Goal: Information Seeking & Learning: Find specific fact

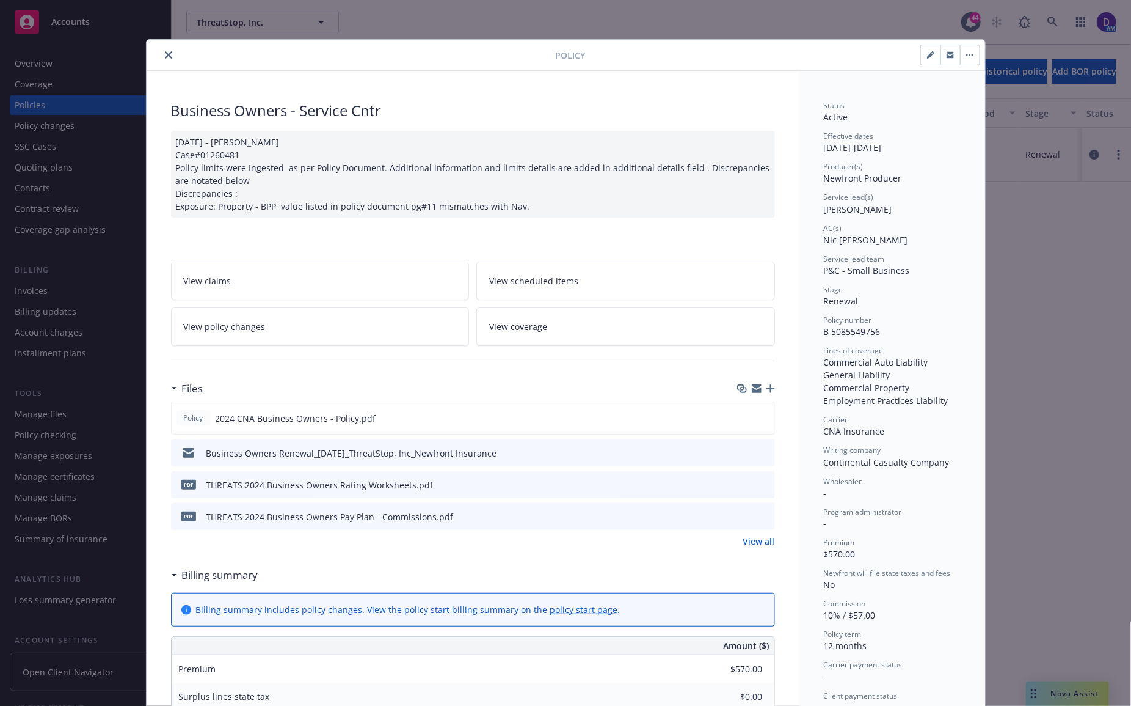
click at [161, 55] on button "close" at bounding box center [168, 55] width 15 height 15
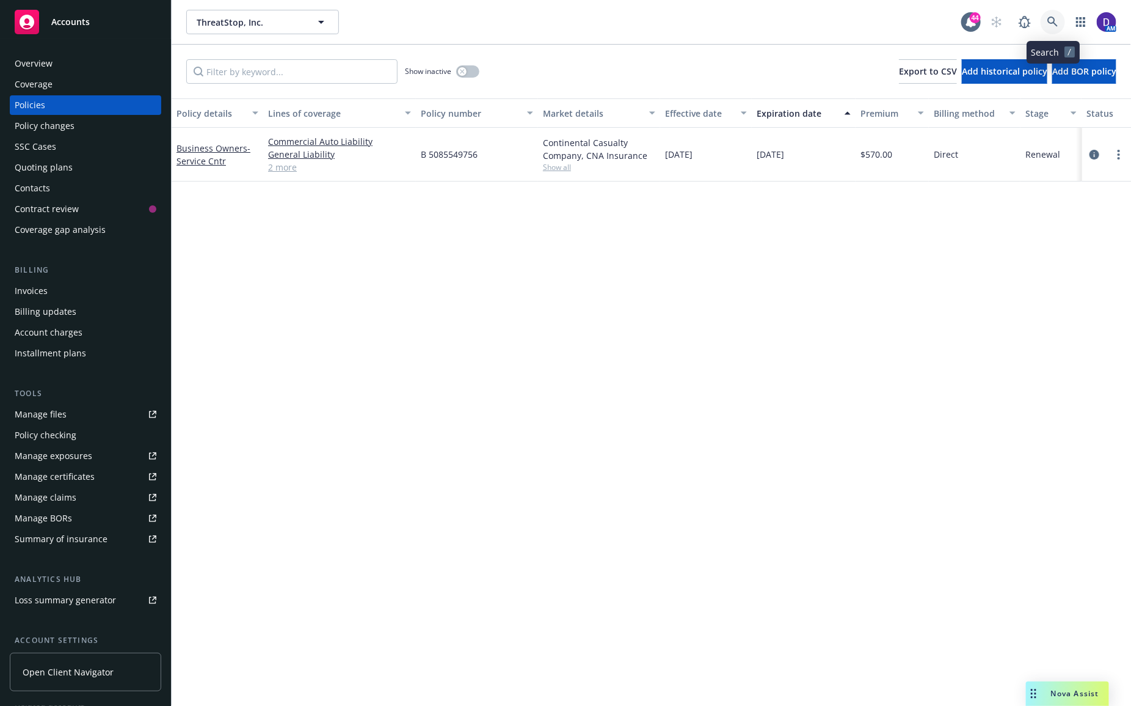
click at [1048, 18] on icon at bounding box center [1053, 21] width 11 height 11
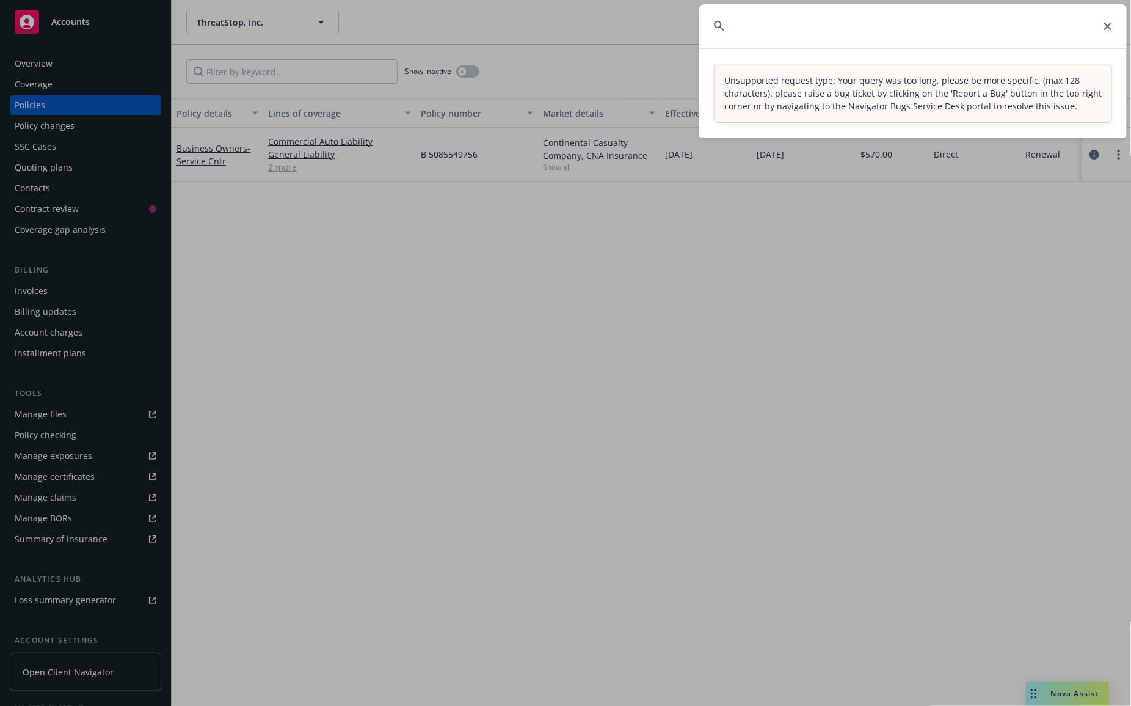
scroll to position [0, 3762]
drag, startPoint x: 743, startPoint y: 26, endPoint x: 2219, endPoint y: 42, distance: 1476.1
click at [1131, 42] on html "Accounts Overview Coverage Policies Policy changes SSC Cases Quoting plans Cont…" at bounding box center [565, 353] width 1131 height 706
type input "RUSPPROP15872025 RUSPGL15872025 C-4LUP-039728-CYBER-2025 SP-HE-GPL-13222 57 SBA…"
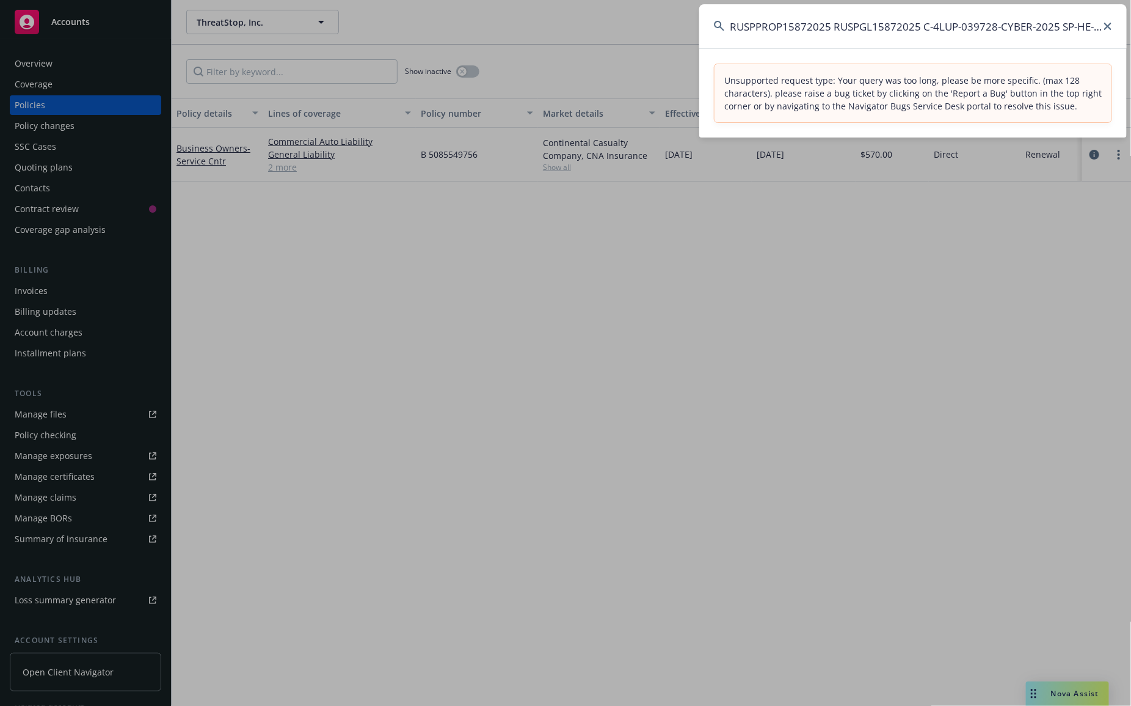
click at [1108, 24] on icon at bounding box center [1108, 26] width 7 height 7
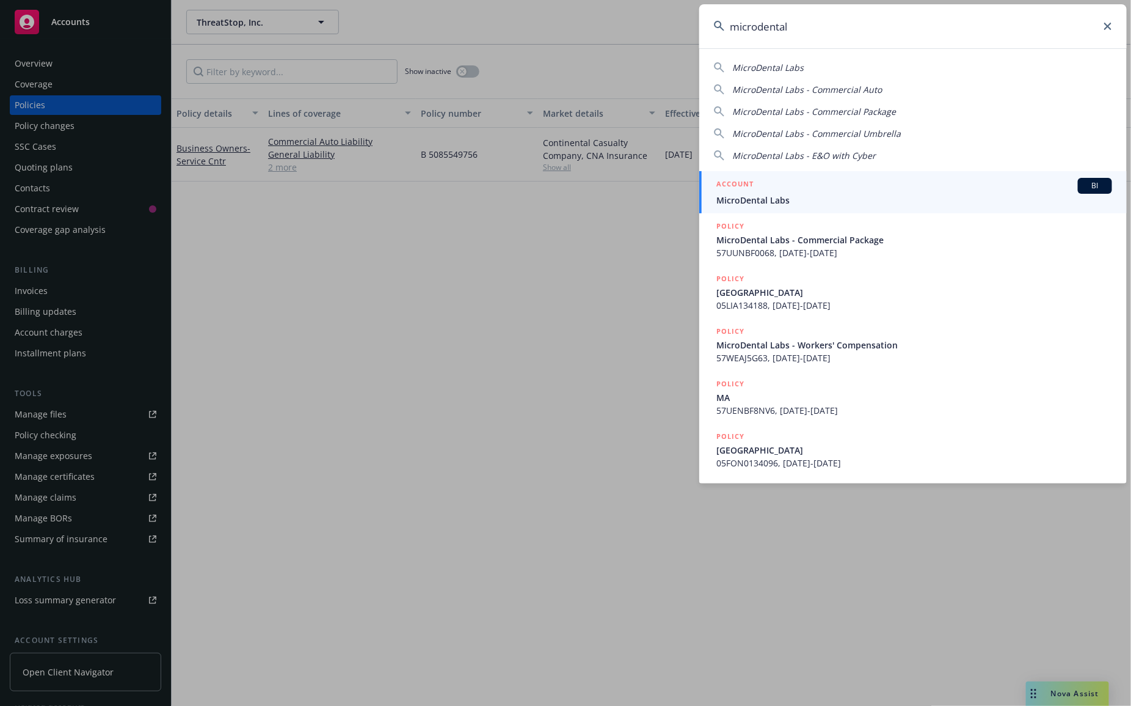
type input "microdental"
click at [776, 202] on span "MicroDental Labs" at bounding box center [915, 200] width 396 height 13
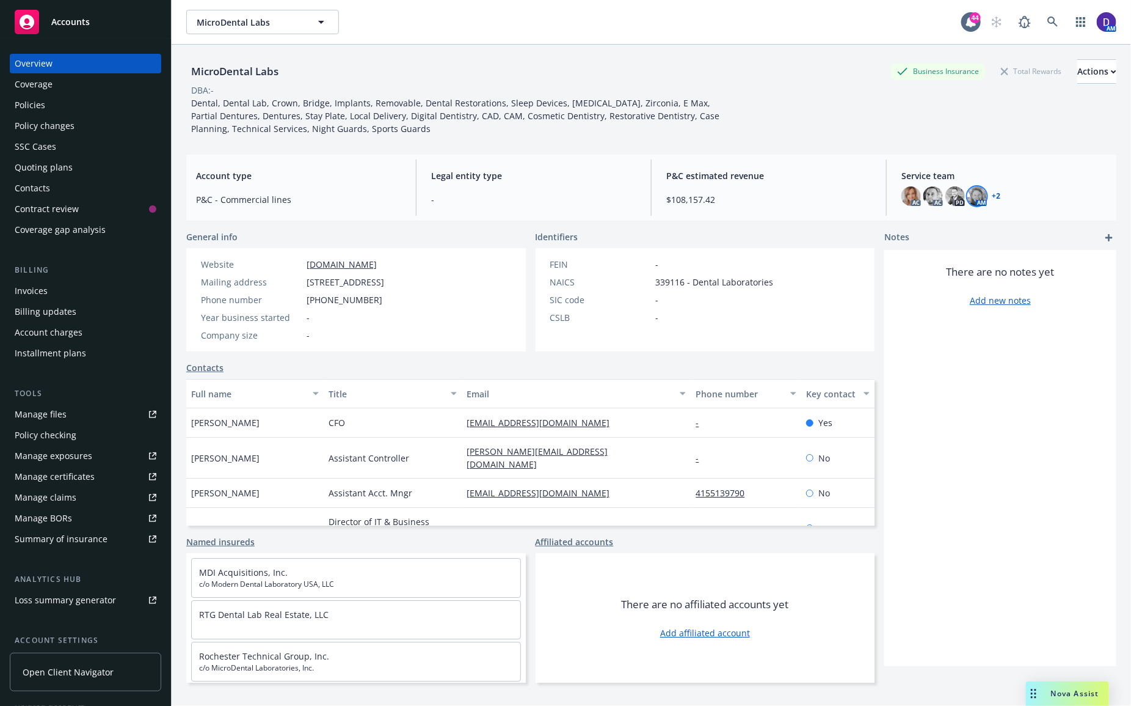
click at [970, 189] on img at bounding box center [978, 196] width 20 height 20
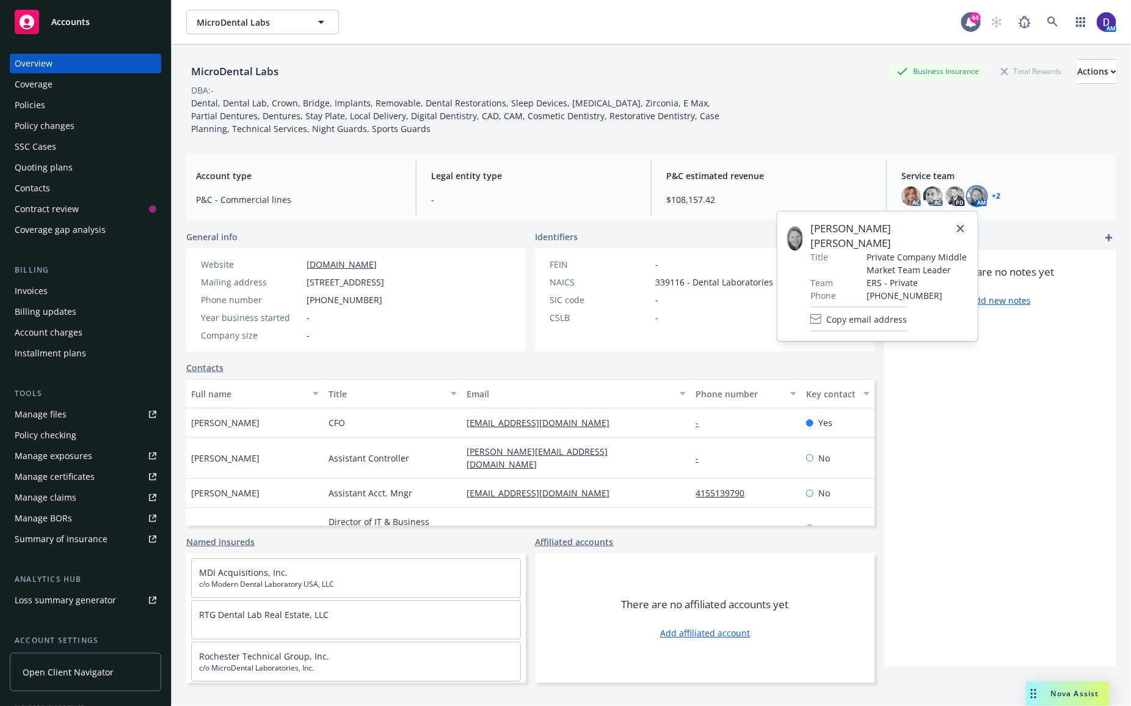
click at [967, 224] on link "close" at bounding box center [961, 228] width 15 height 15
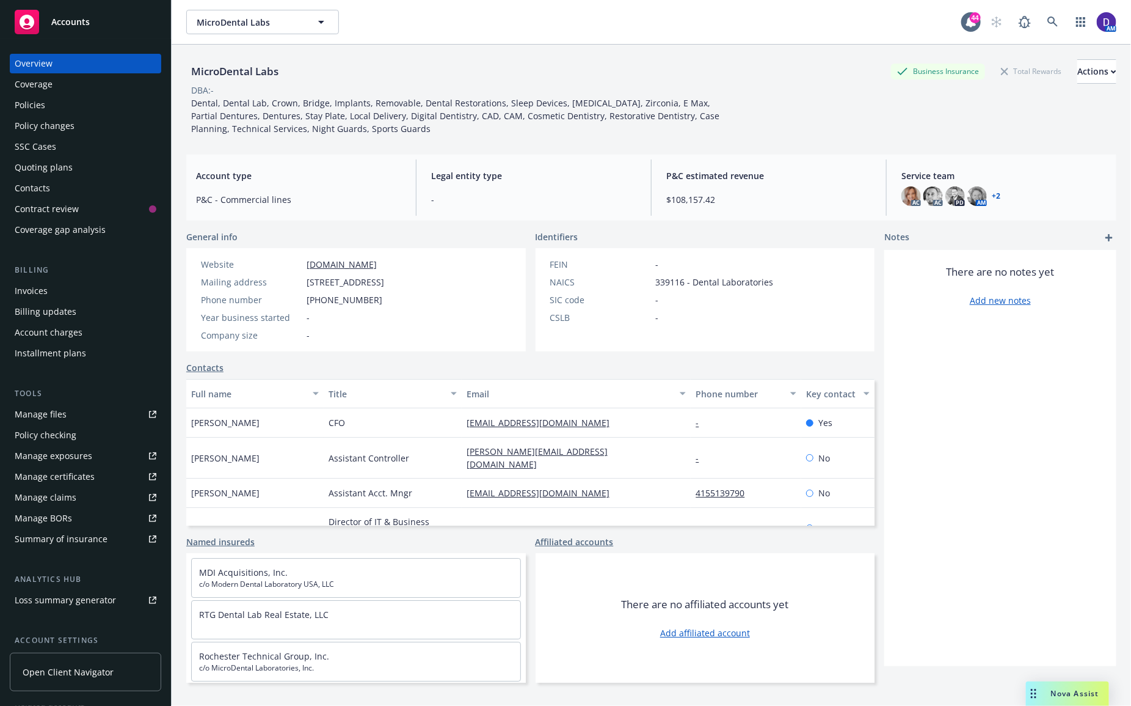
click at [992, 194] on link "+ 2" at bounding box center [996, 195] width 9 height 7
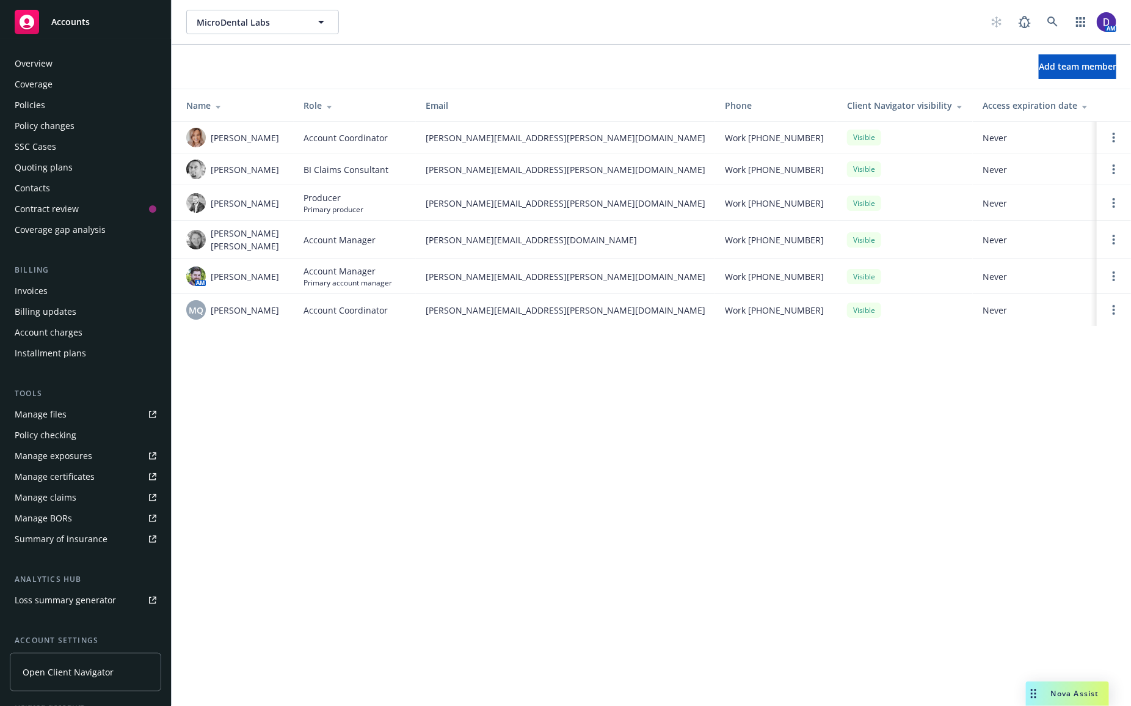
scroll to position [111, 0]
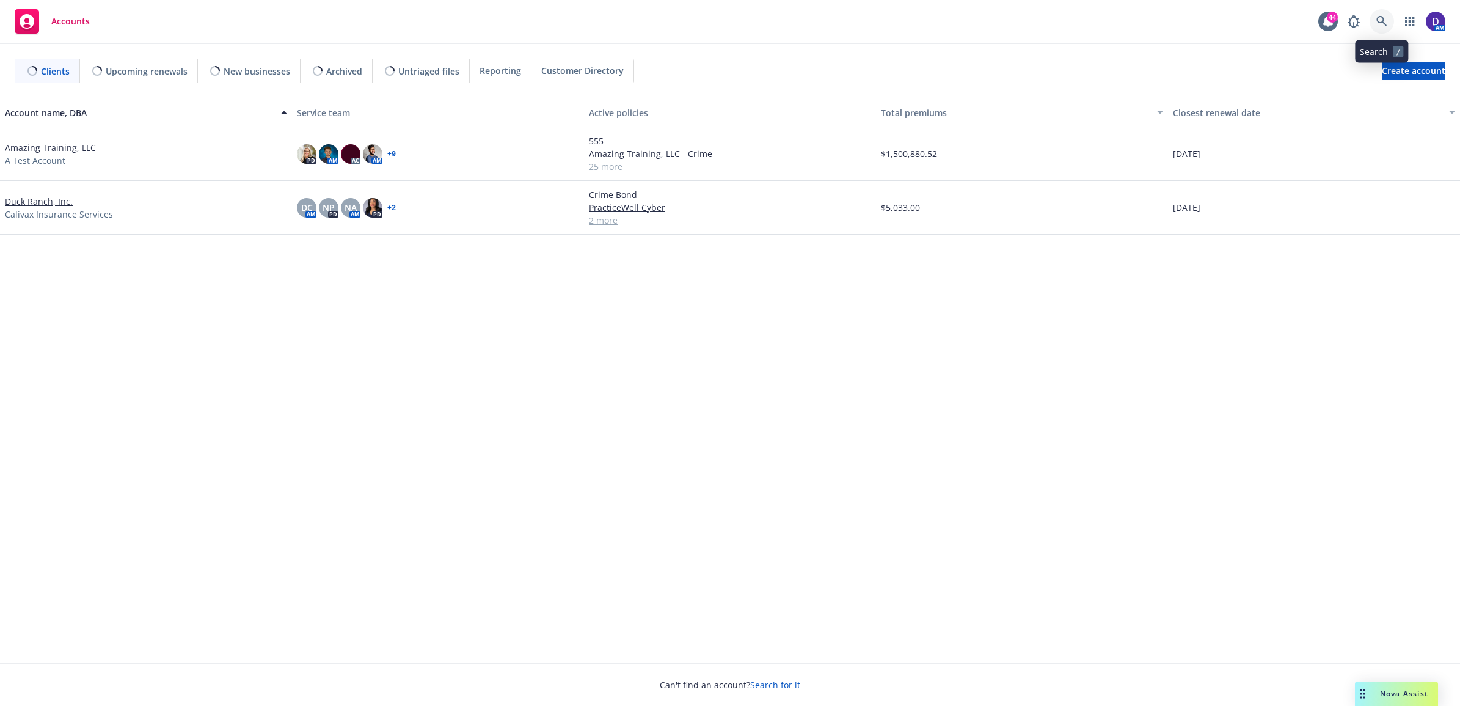
click at [1131, 21] on icon at bounding box center [1381, 21] width 11 height 11
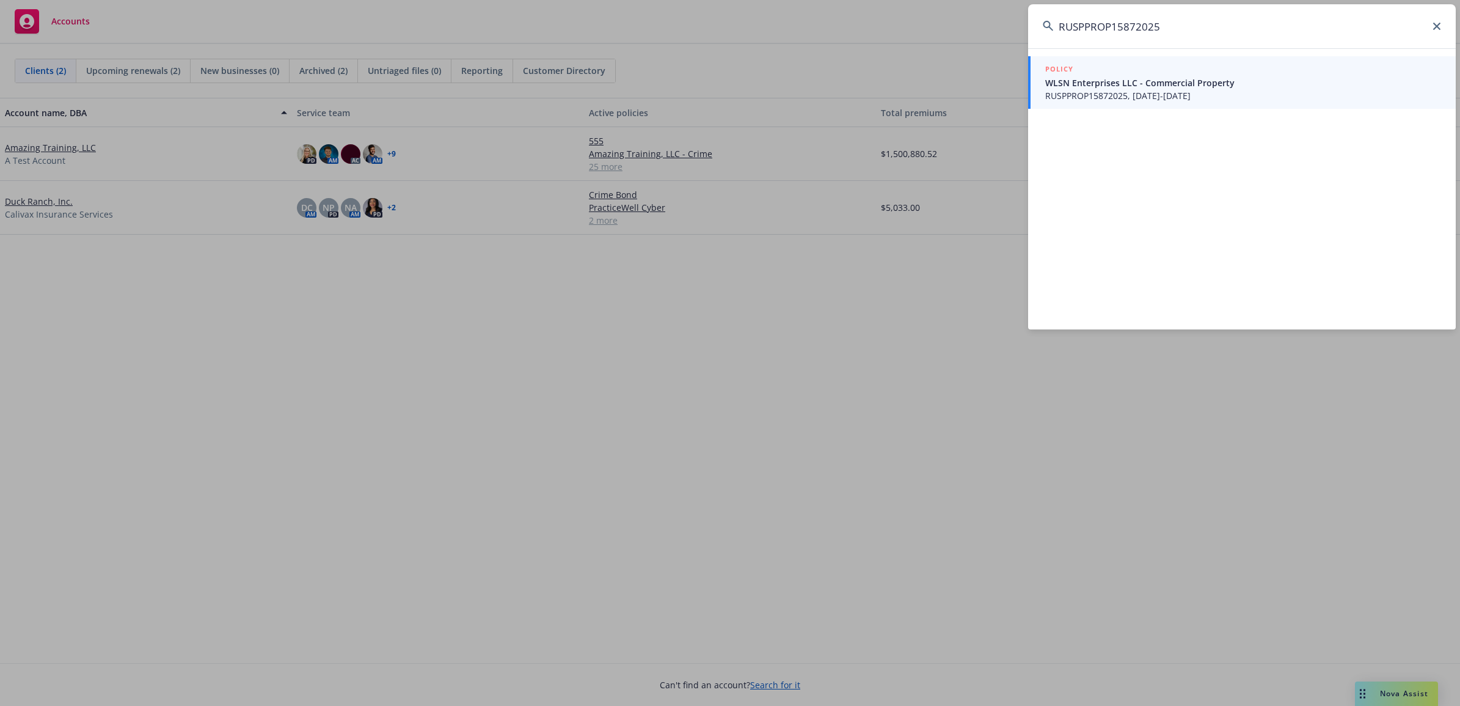
type input "RUSPPROP15872025"
click at [1092, 83] on span "WLSN Enterprises LLC - Commercial Property" at bounding box center [1243, 82] width 396 height 13
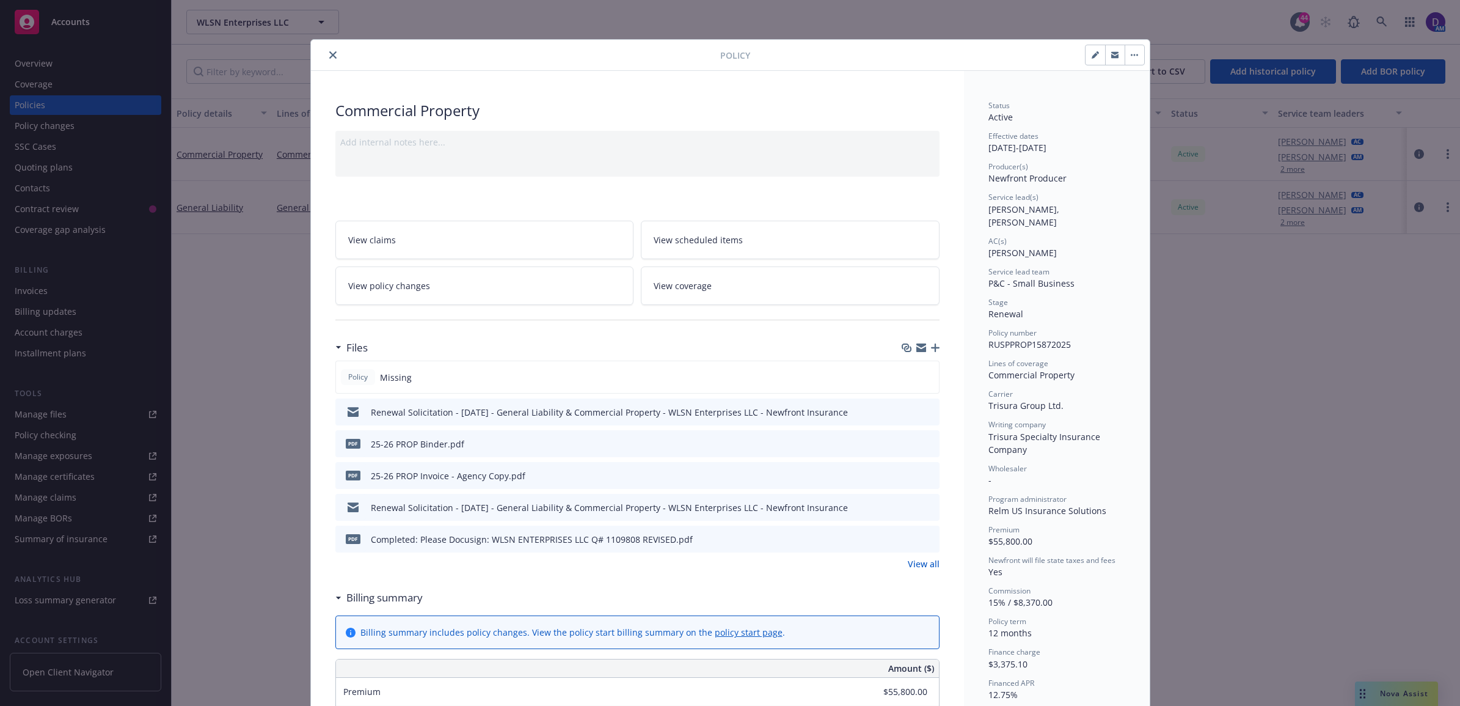
click at [311, 59] on div "Policy" at bounding box center [730, 55] width 839 height 31
drag, startPoint x: 326, startPoint y: 53, endPoint x: 713, endPoint y: 26, distance: 388.3
click at [329, 54] on icon "close" at bounding box center [332, 54] width 7 height 7
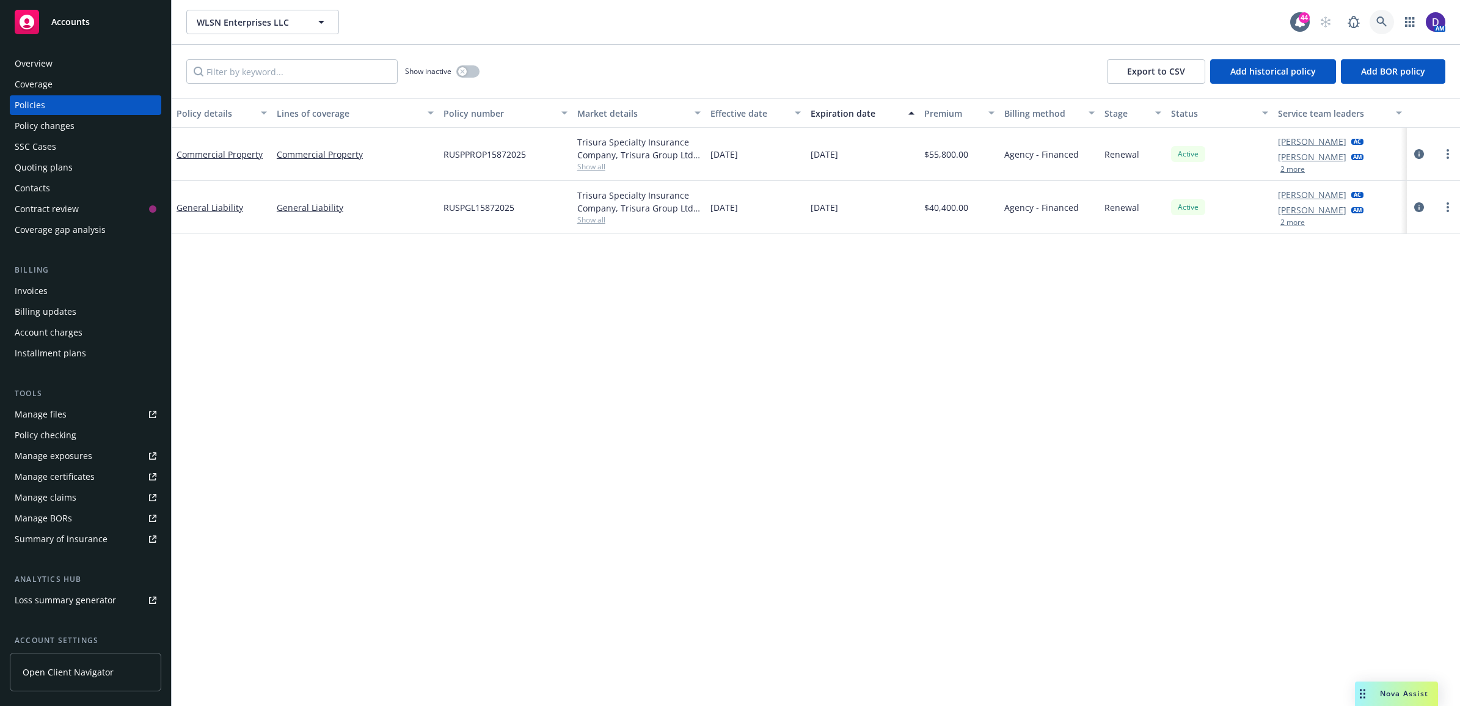
click at [1131, 20] on link at bounding box center [1382, 22] width 24 height 24
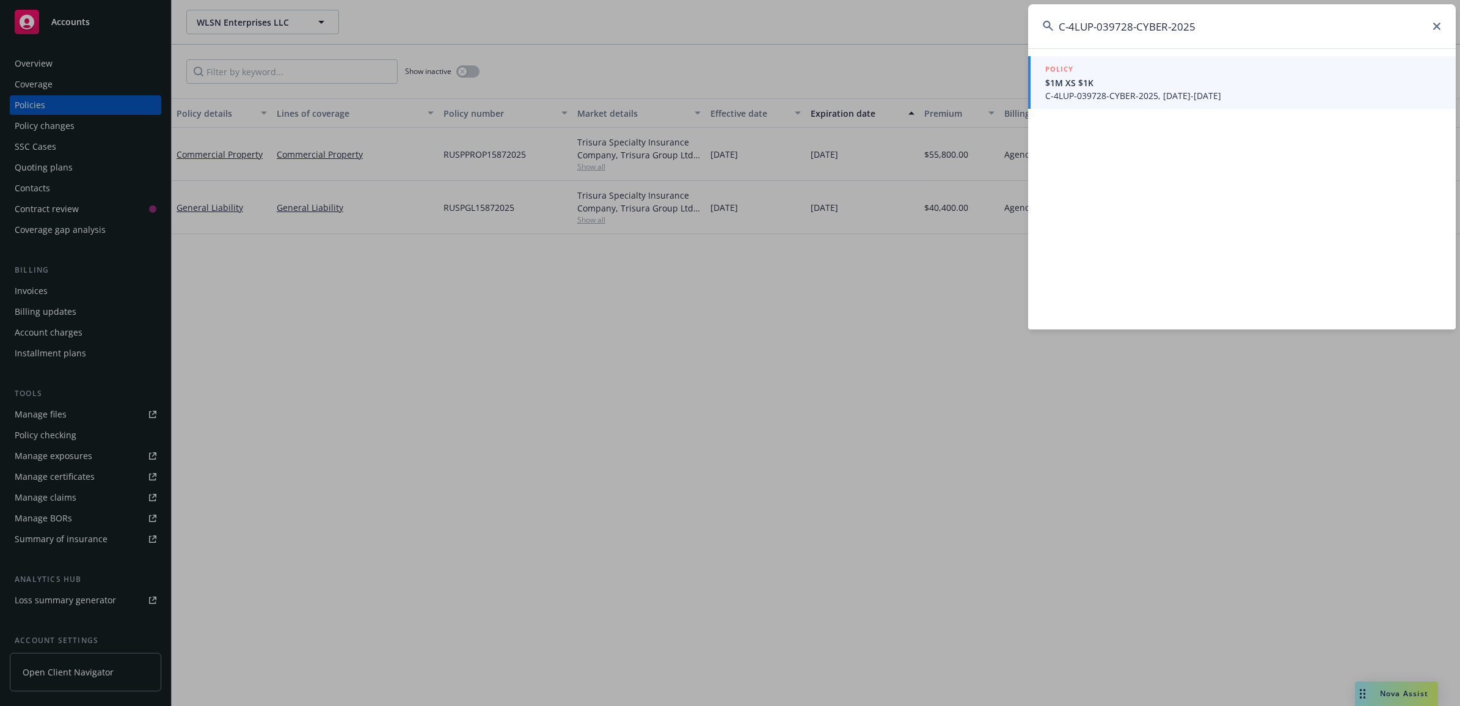
type input "C-4LUP-039728-CYBER-2025"
click at [1131, 92] on span "C-4LUP-039728-CYBER-2025, [DATE]-[DATE]" at bounding box center [1243, 95] width 396 height 13
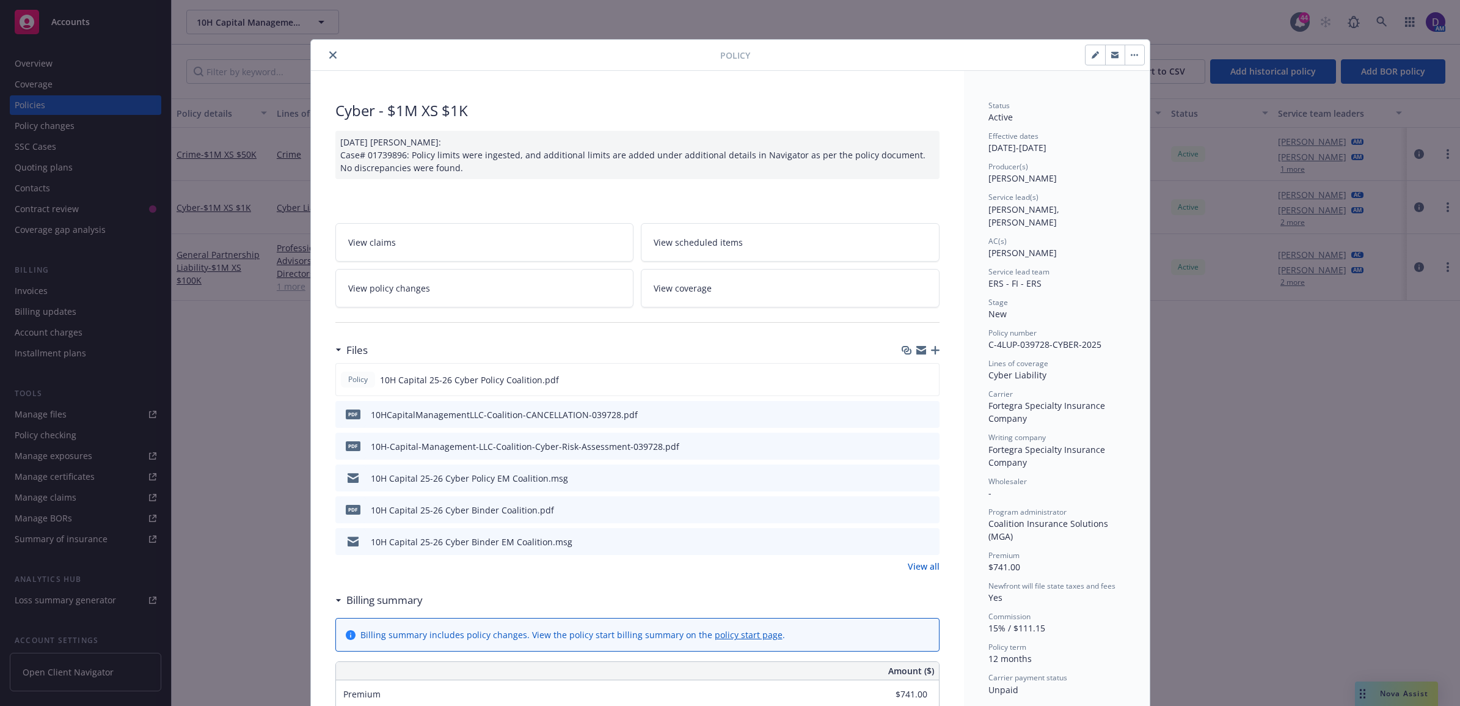
click at [329, 59] on icon "close" at bounding box center [332, 54] width 7 height 7
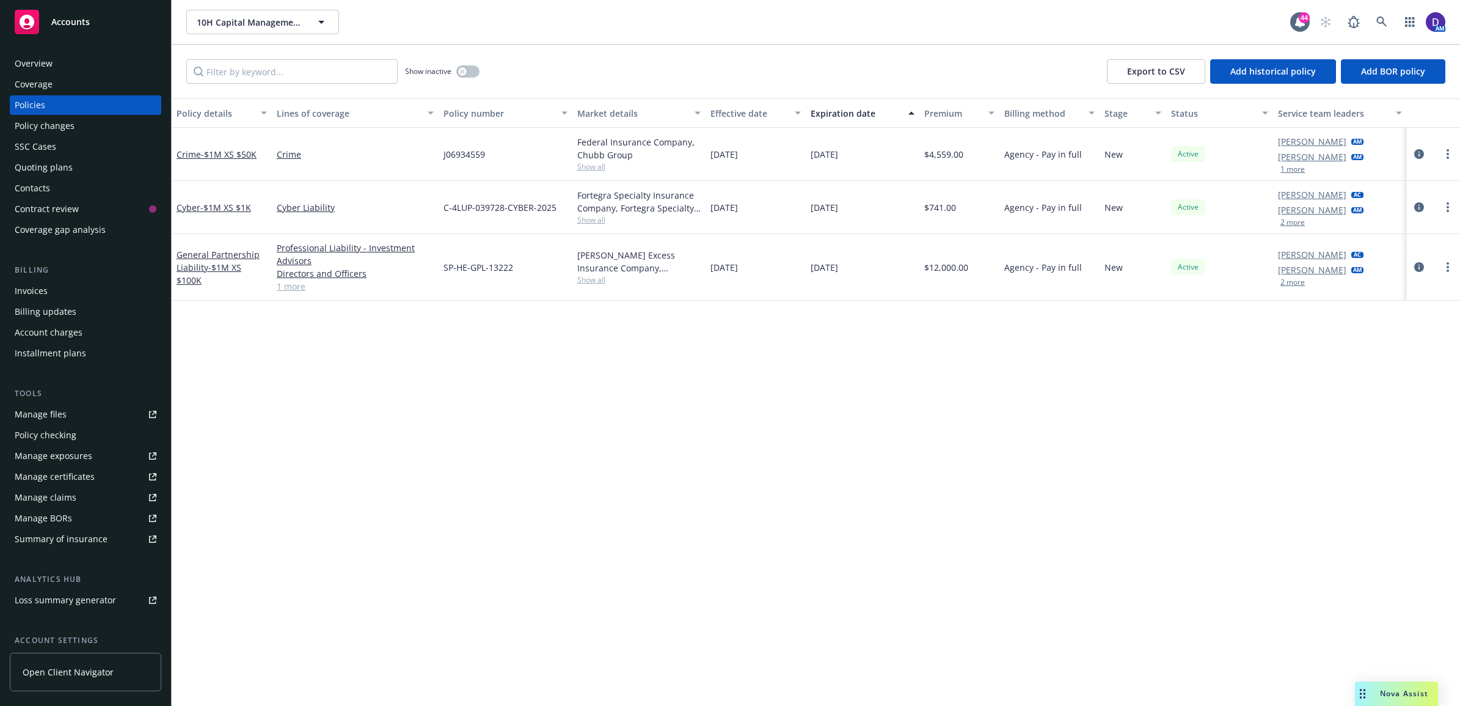
click at [46, 49] on div "Overview Coverage Policies Policy changes SSC Cases Quoting plans Contacts Cont…" at bounding box center [85, 372] width 171 height 667
click at [45, 68] on div "Overview" at bounding box center [34, 64] width 38 height 20
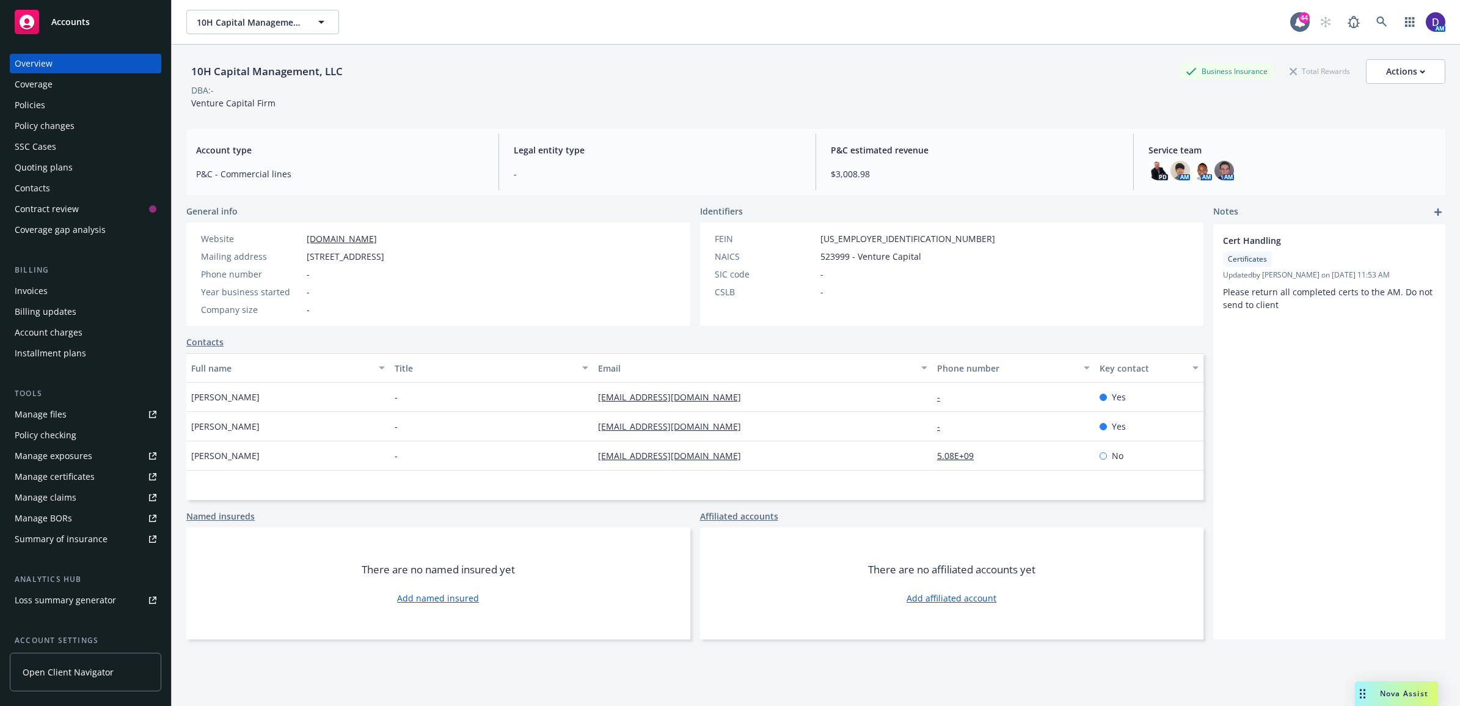
click at [772, 279] on div "SIC code" at bounding box center [765, 274] width 101 height 13
click at [1131, 24] on link at bounding box center [1382, 22] width 24 height 24
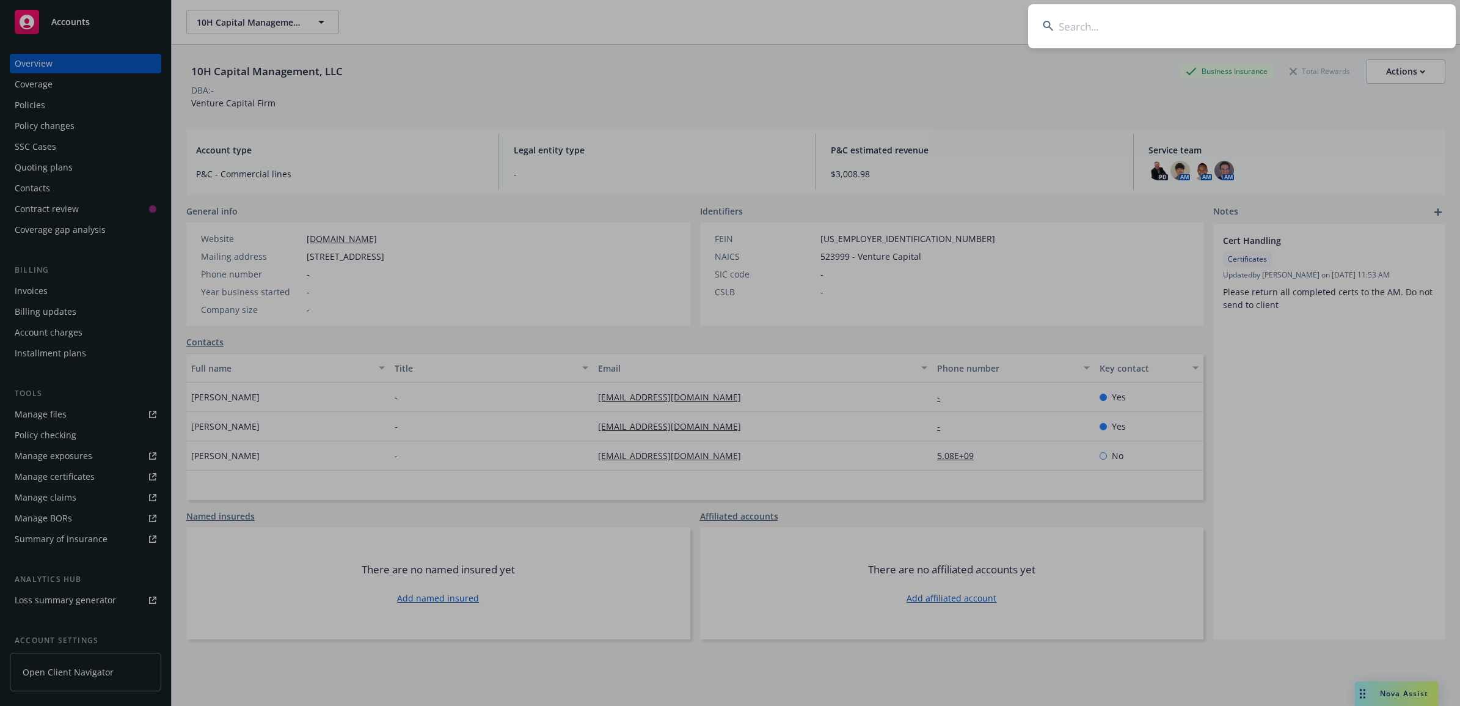
type input "SP-HE-GPL-13222"
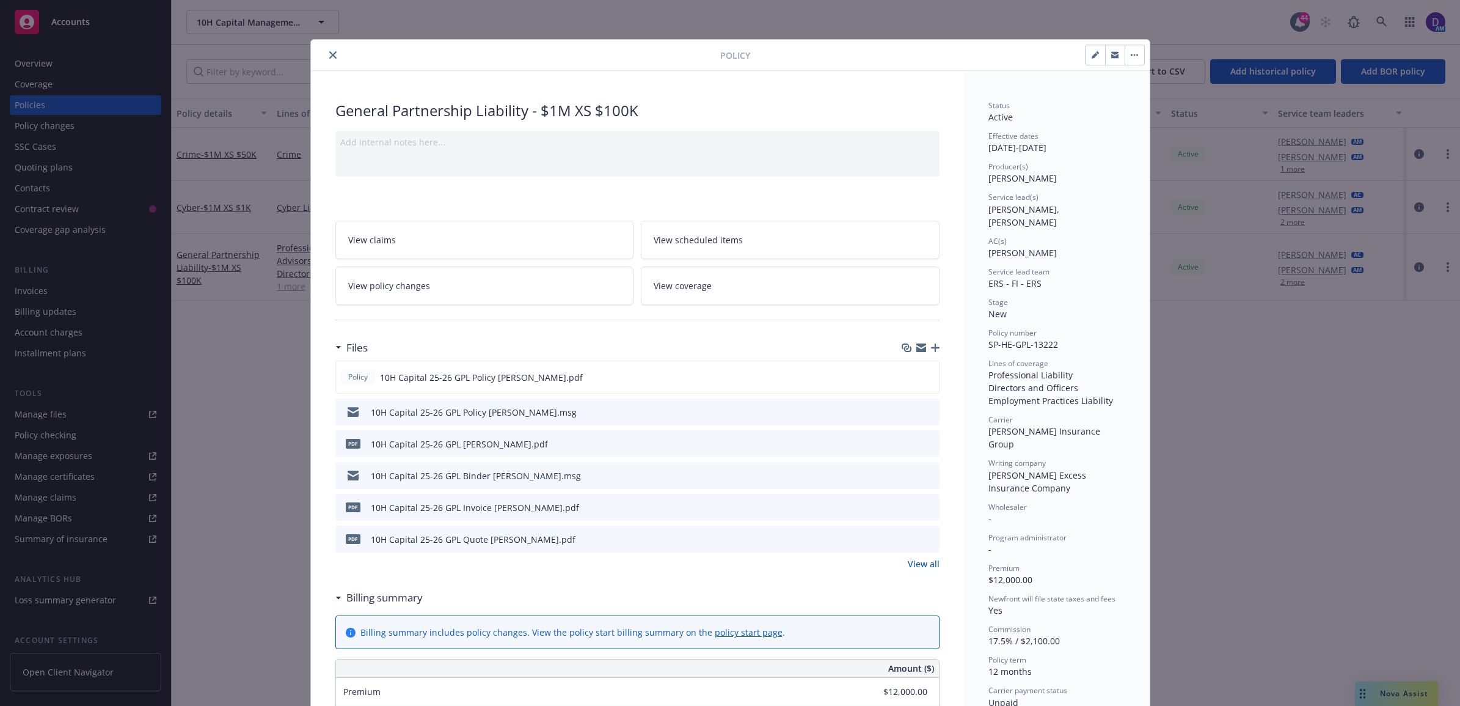
click at [332, 51] on button "close" at bounding box center [333, 55] width 15 height 15
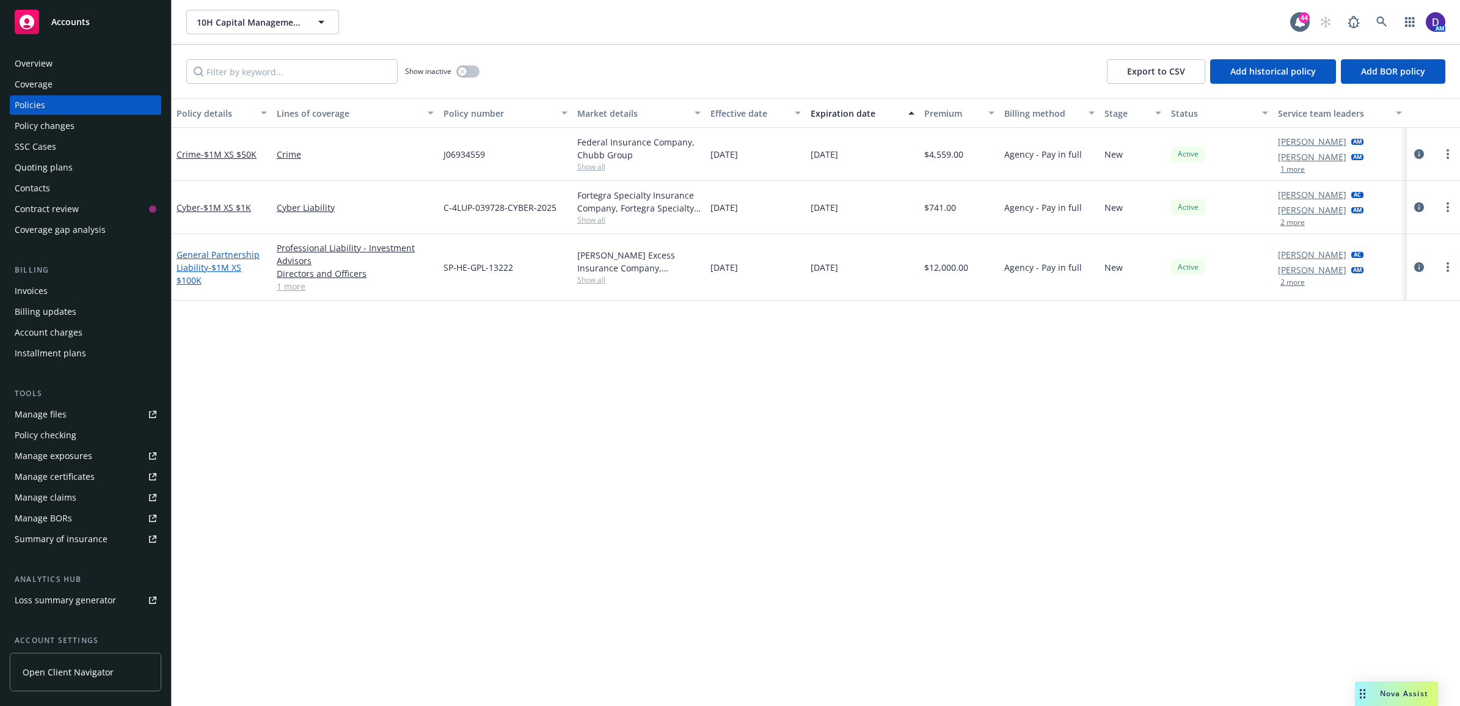
click at [200, 261] on link "General Partnership Liability - $1M XS $100K" at bounding box center [218, 267] width 83 height 37
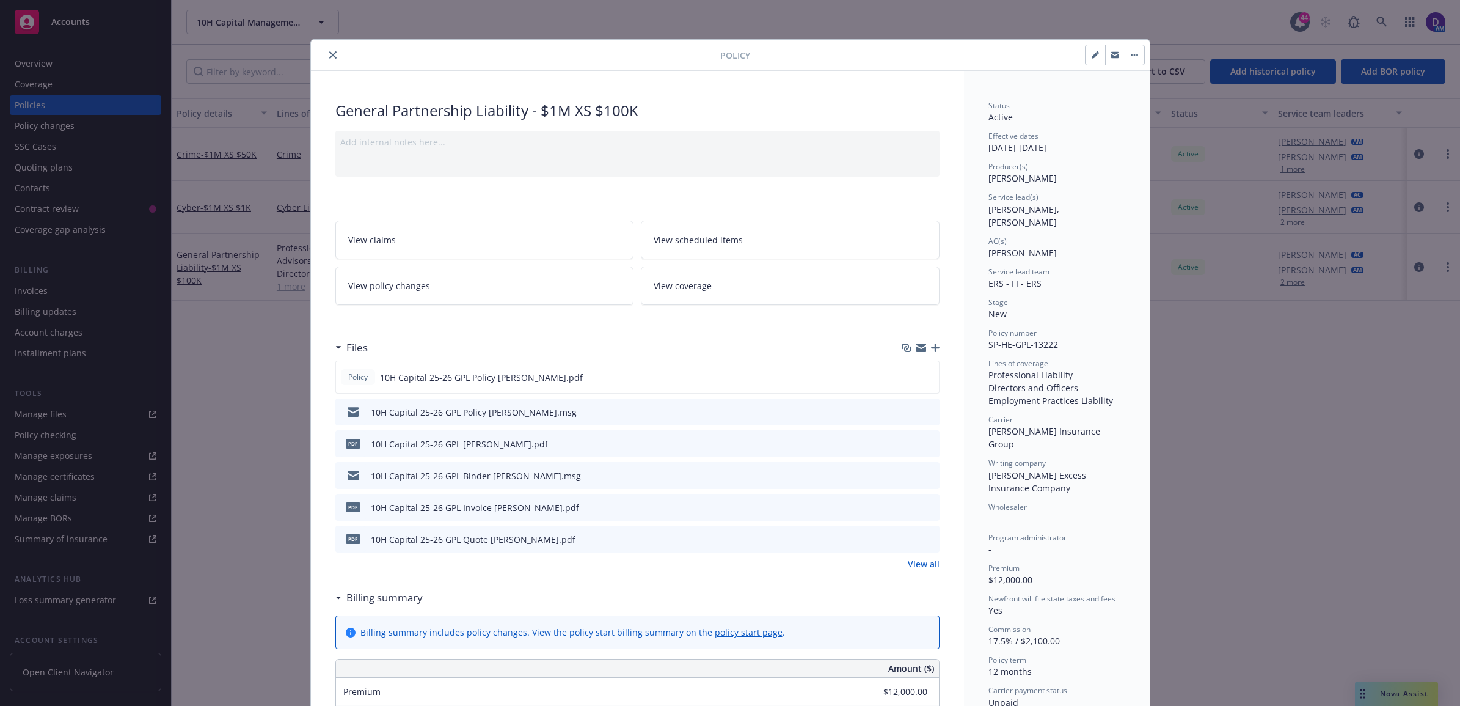
scroll to position [37, 0]
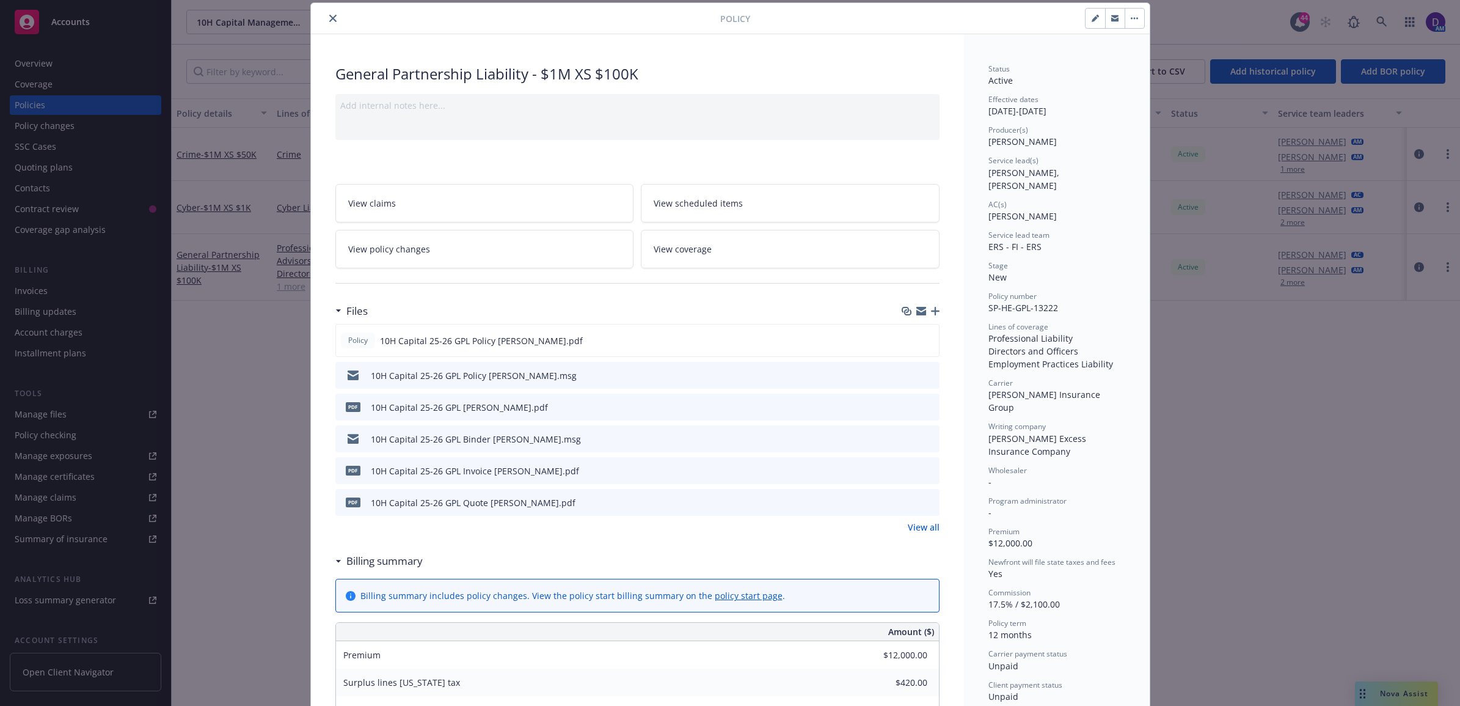
click at [329, 18] on icon "close" at bounding box center [332, 18] width 7 height 7
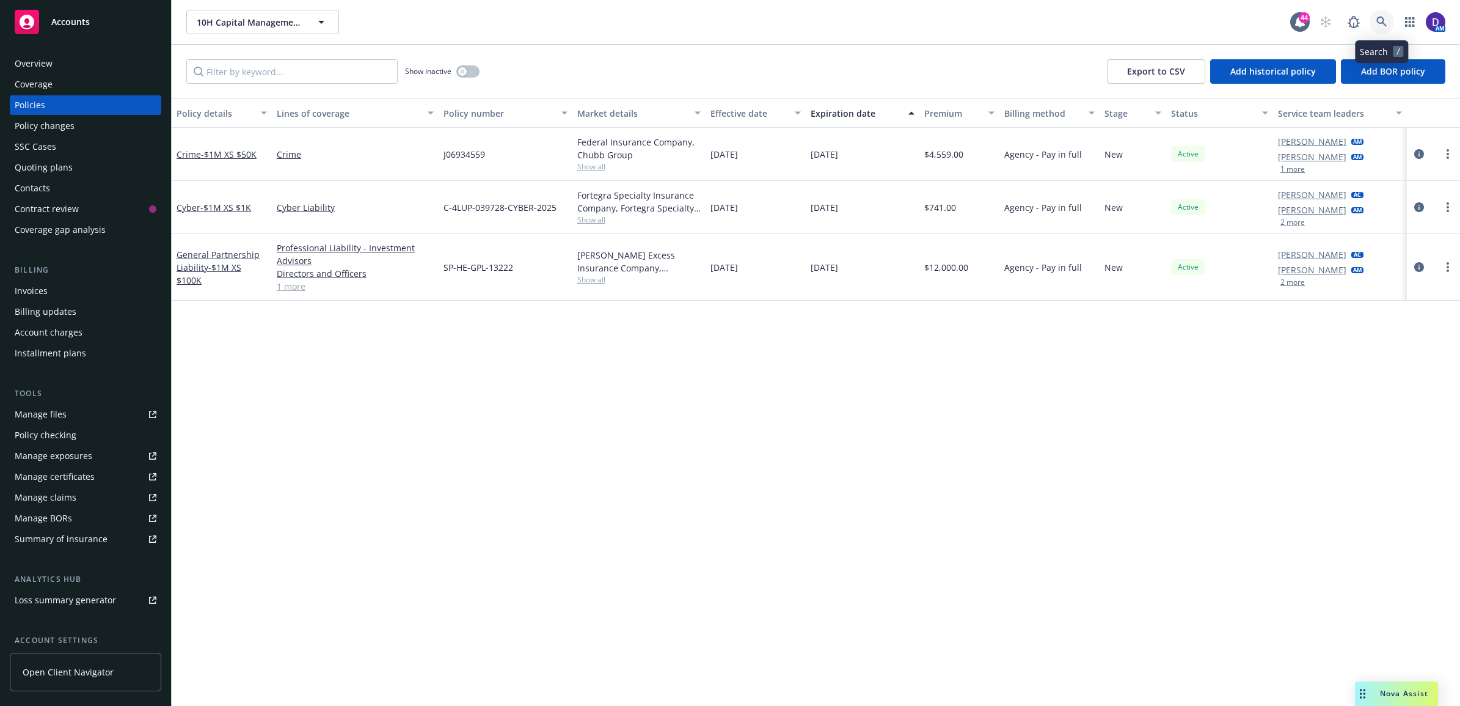
click at [1131, 27] on link at bounding box center [1382, 22] width 24 height 24
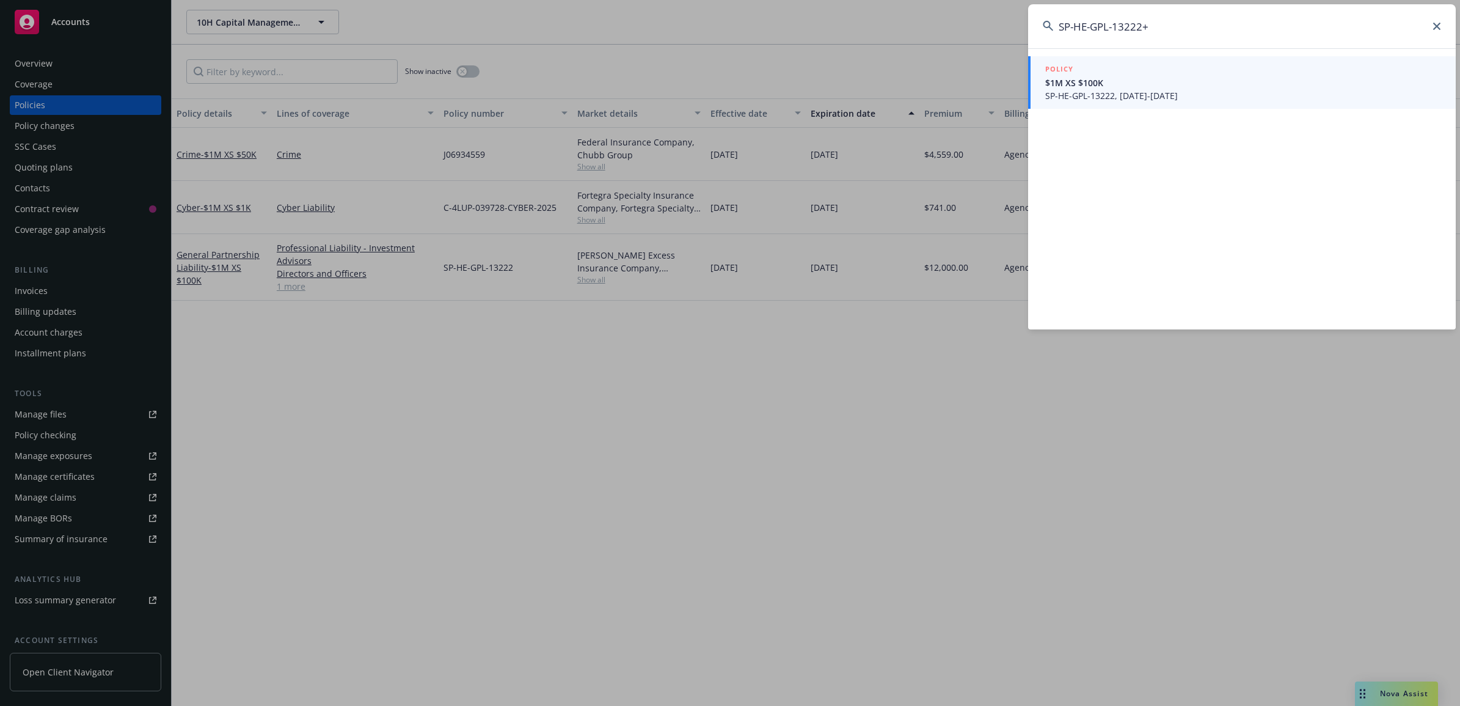
type input "SP-HE-GPL-13222+"
click at [1131, 72] on div "POLICY" at bounding box center [1243, 69] width 396 height 13
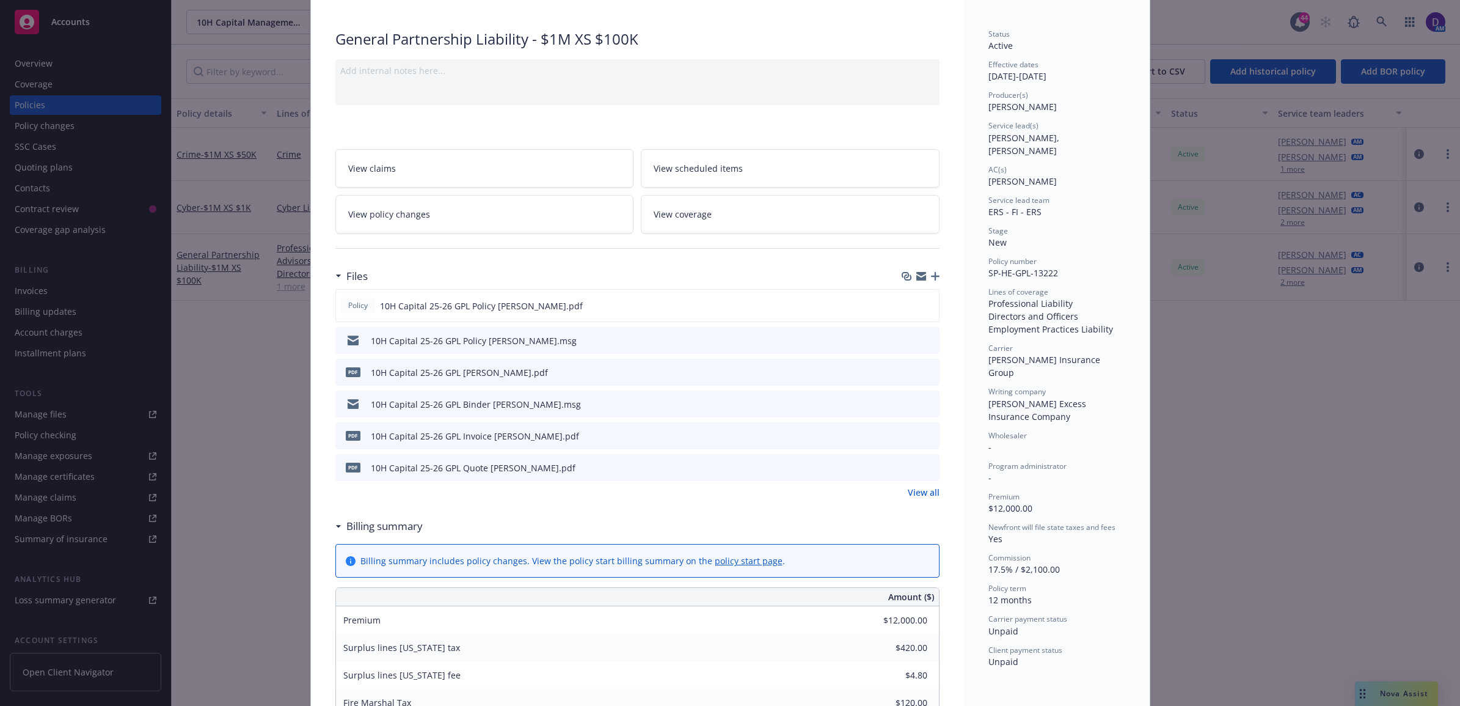
scroll to position [37, 0]
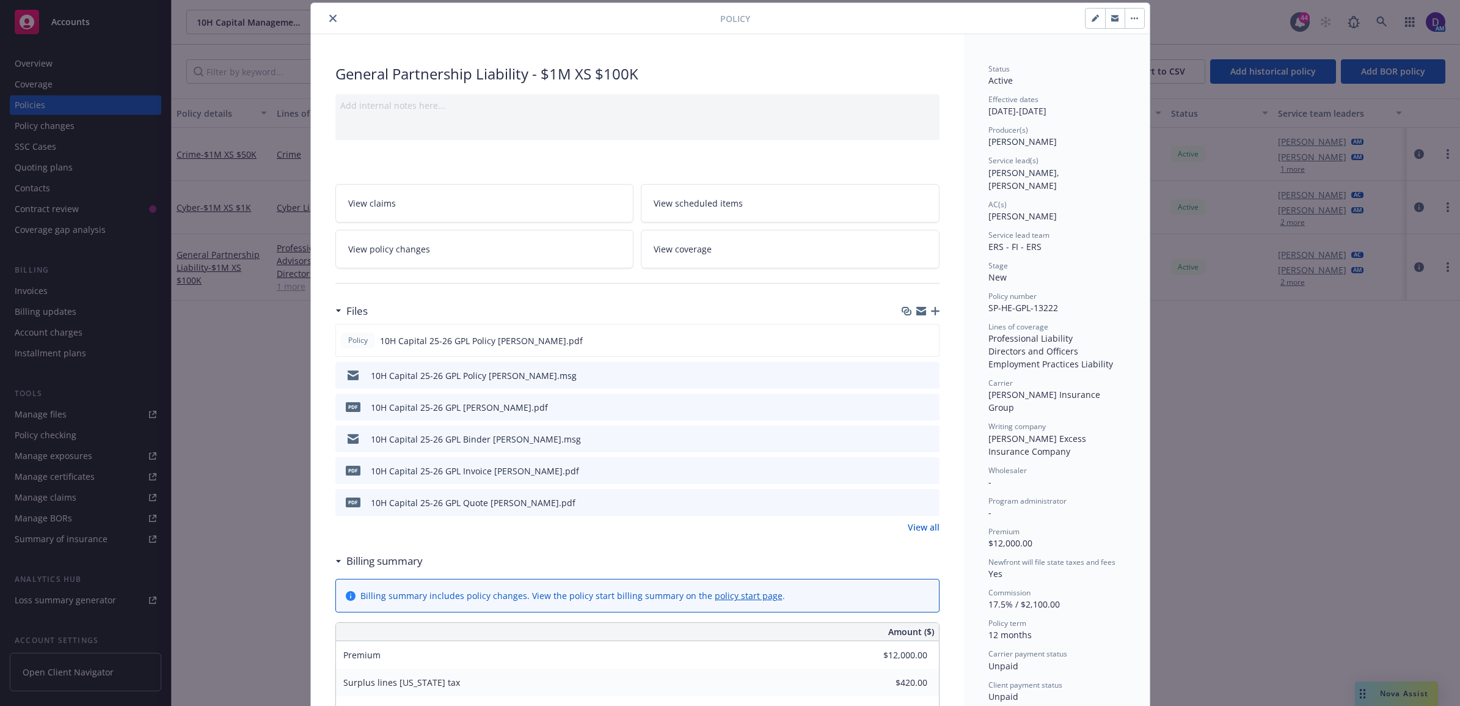
drag, startPoint x: 322, startPoint y: 21, endPoint x: 354, endPoint y: 19, distance: 32.5
click at [326, 21] on button "close" at bounding box center [333, 18] width 15 height 15
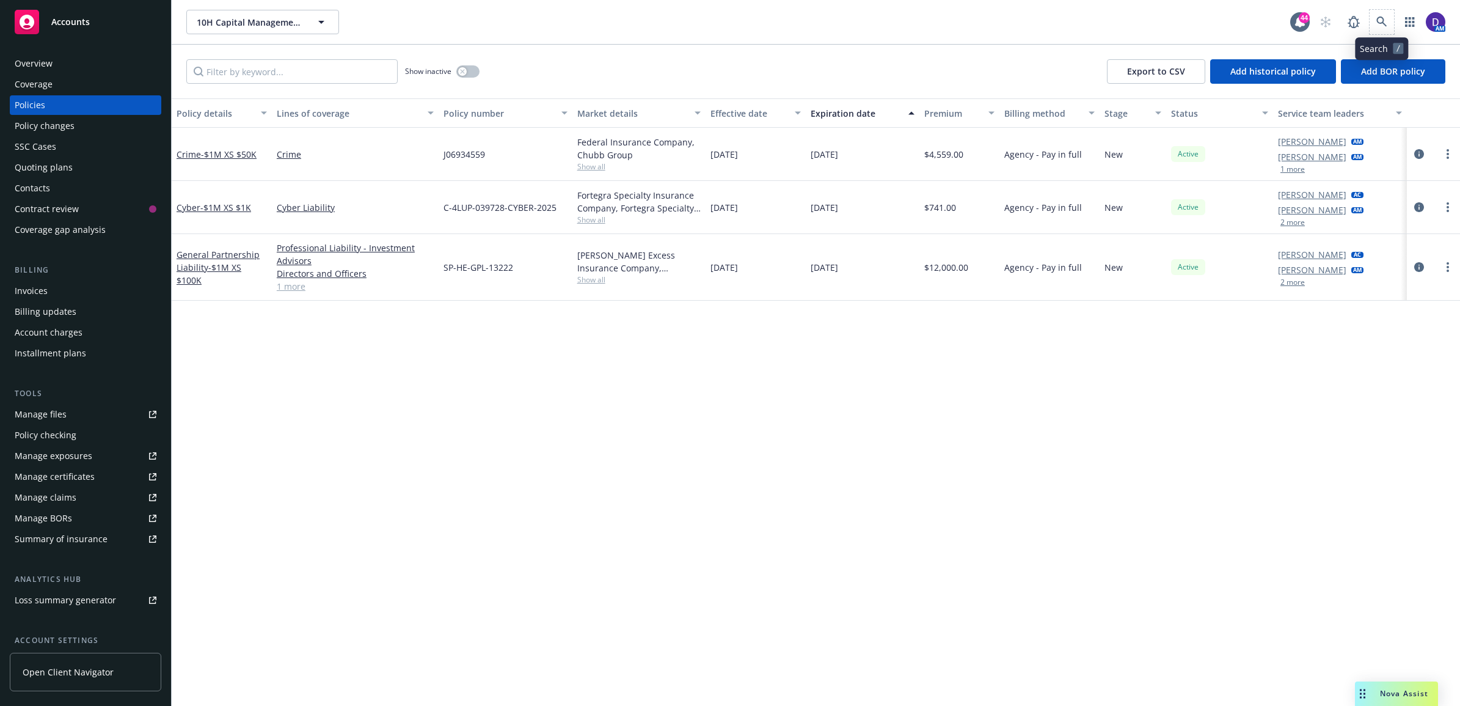
click at [1131, 27] on span at bounding box center [1382, 22] width 24 height 24
click at [1131, 23] on icon at bounding box center [1381, 21] width 11 height 11
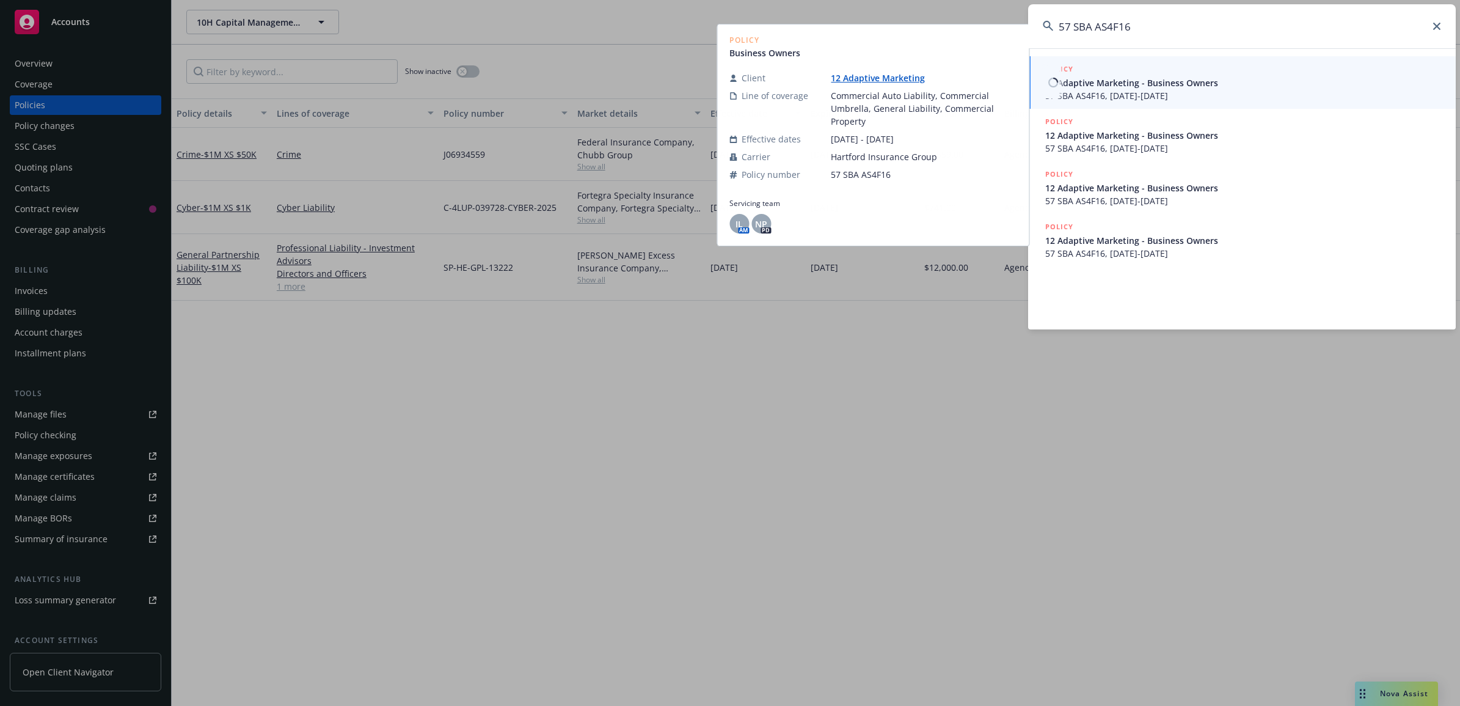
type input "57 SBA AS4F16"
click at [1108, 98] on span "57 SBA AS4F16, [DATE]-[DATE]" at bounding box center [1243, 95] width 396 height 13
